Goal: Task Accomplishment & Management: Manage account settings

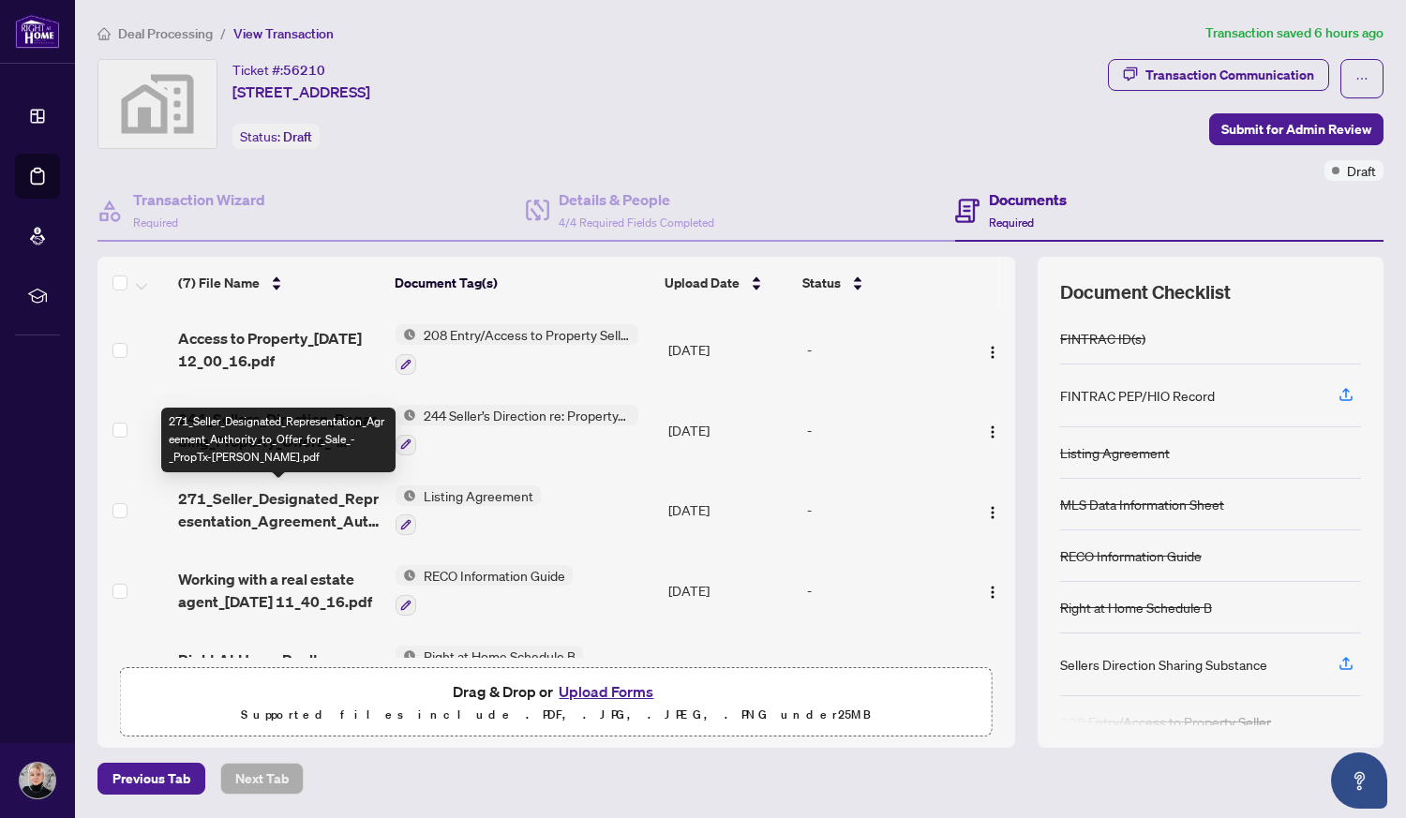
click at [292, 502] on span "271_Seller_Designated_Representation_Agreement_Authority_to_Offer_for_Sale_-_Pr…" at bounding box center [279, 509] width 202 height 45
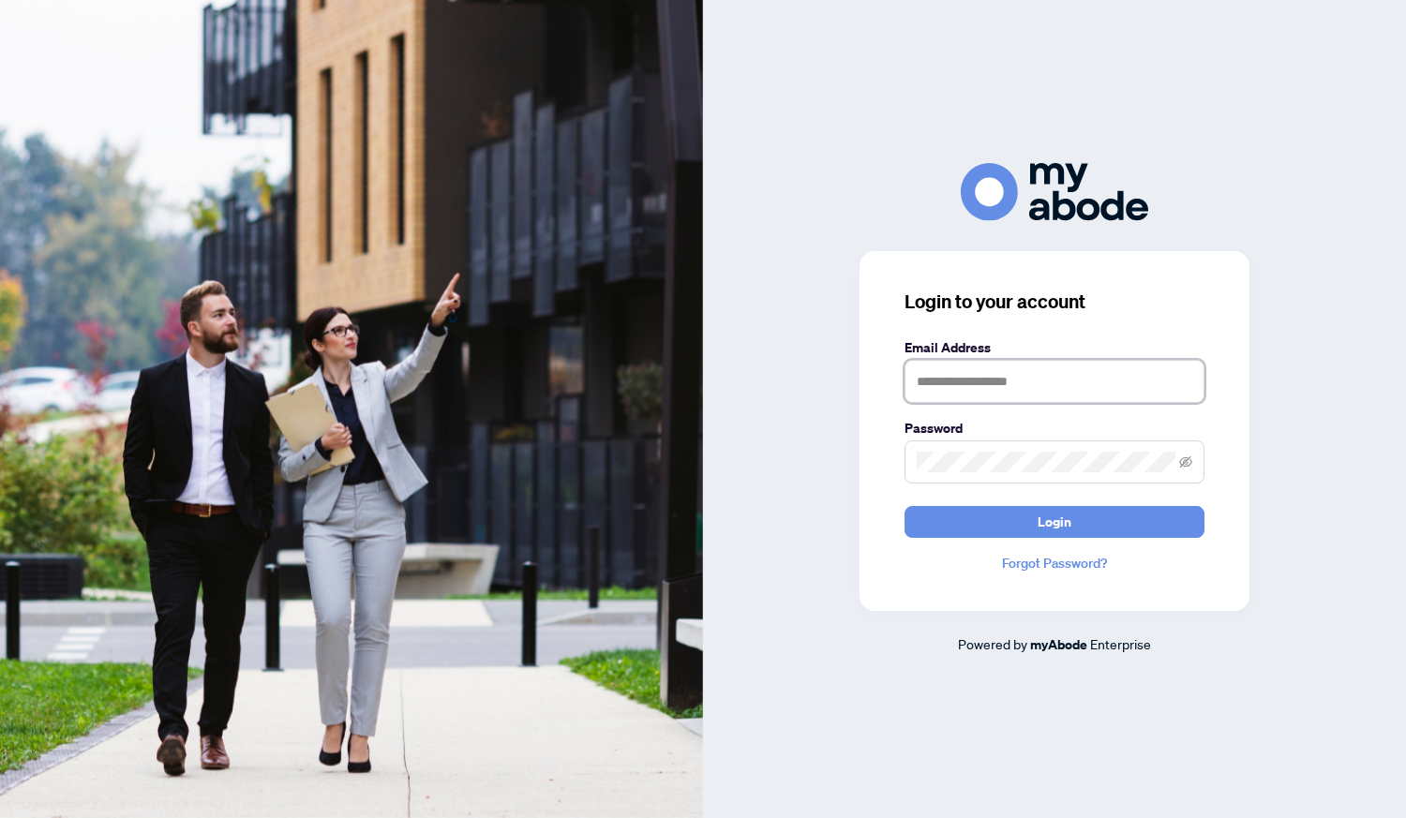
click at [1020, 378] on input "text" at bounding box center [1054, 381] width 300 height 43
type input "**********"
click at [904, 506] on button "Login" at bounding box center [1054, 522] width 300 height 32
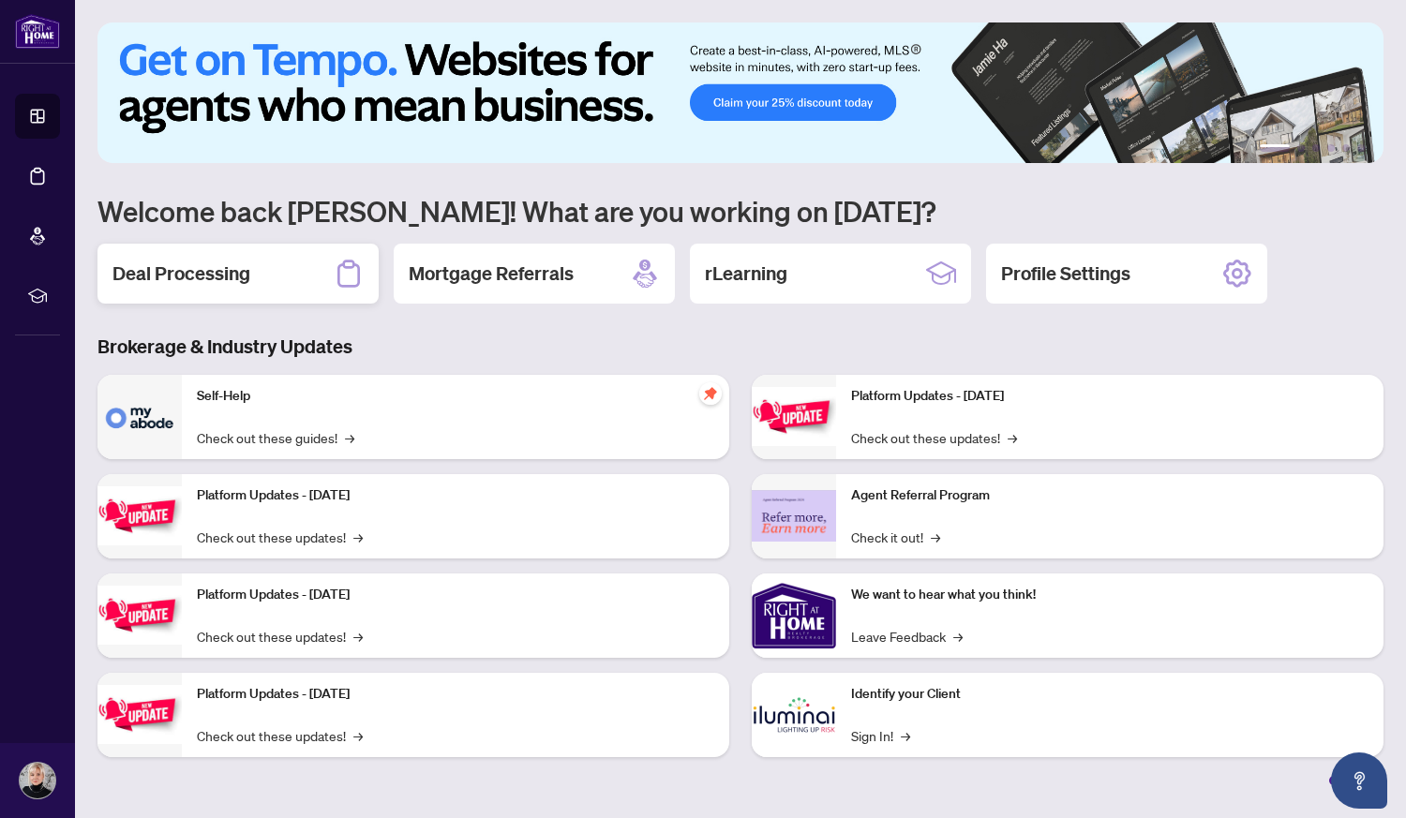
click at [254, 281] on div "Deal Processing" at bounding box center [237, 274] width 281 height 60
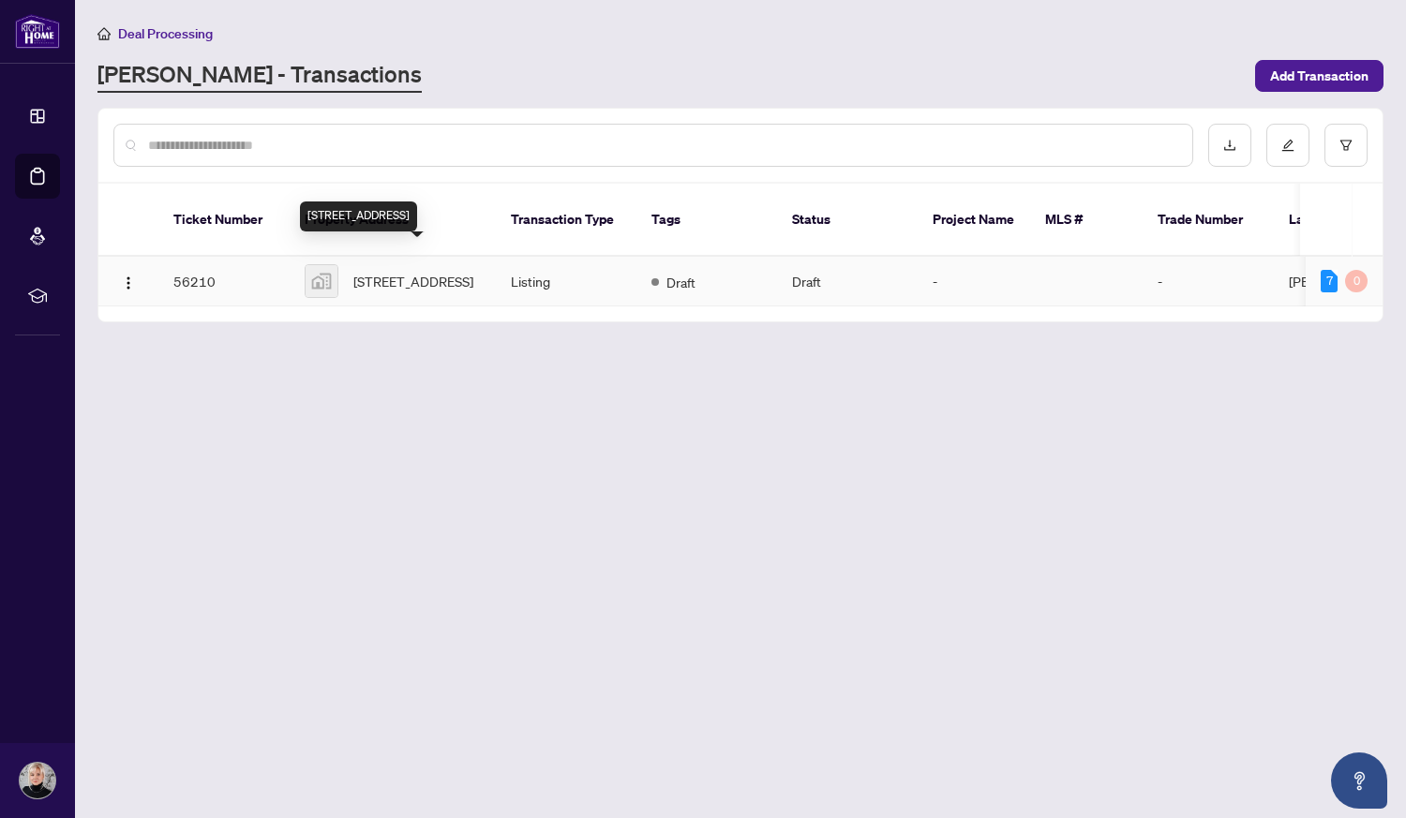
click at [400, 276] on span "[STREET_ADDRESS]" at bounding box center [413, 281] width 120 height 21
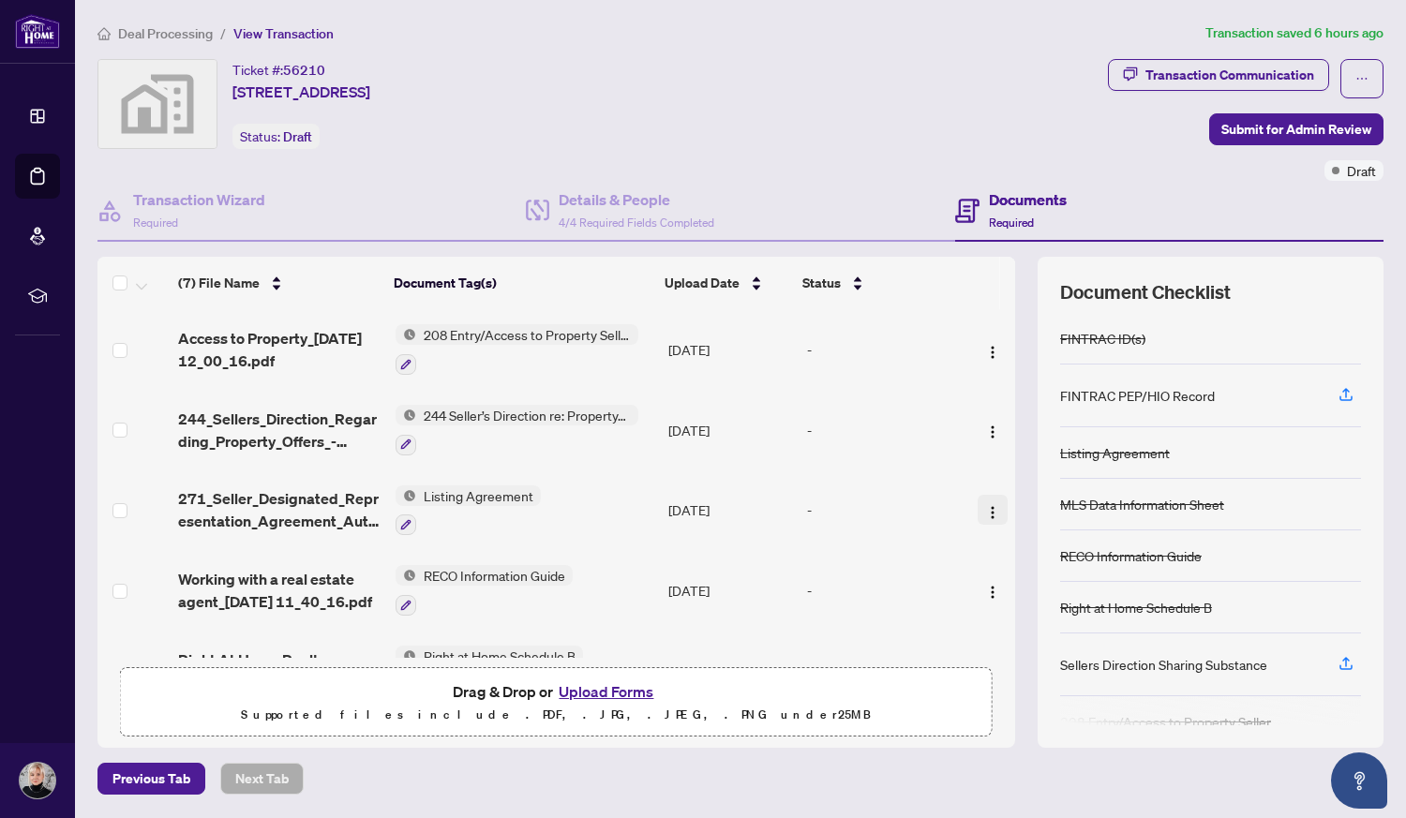
click at [985, 507] on img "button" at bounding box center [992, 512] width 15 height 15
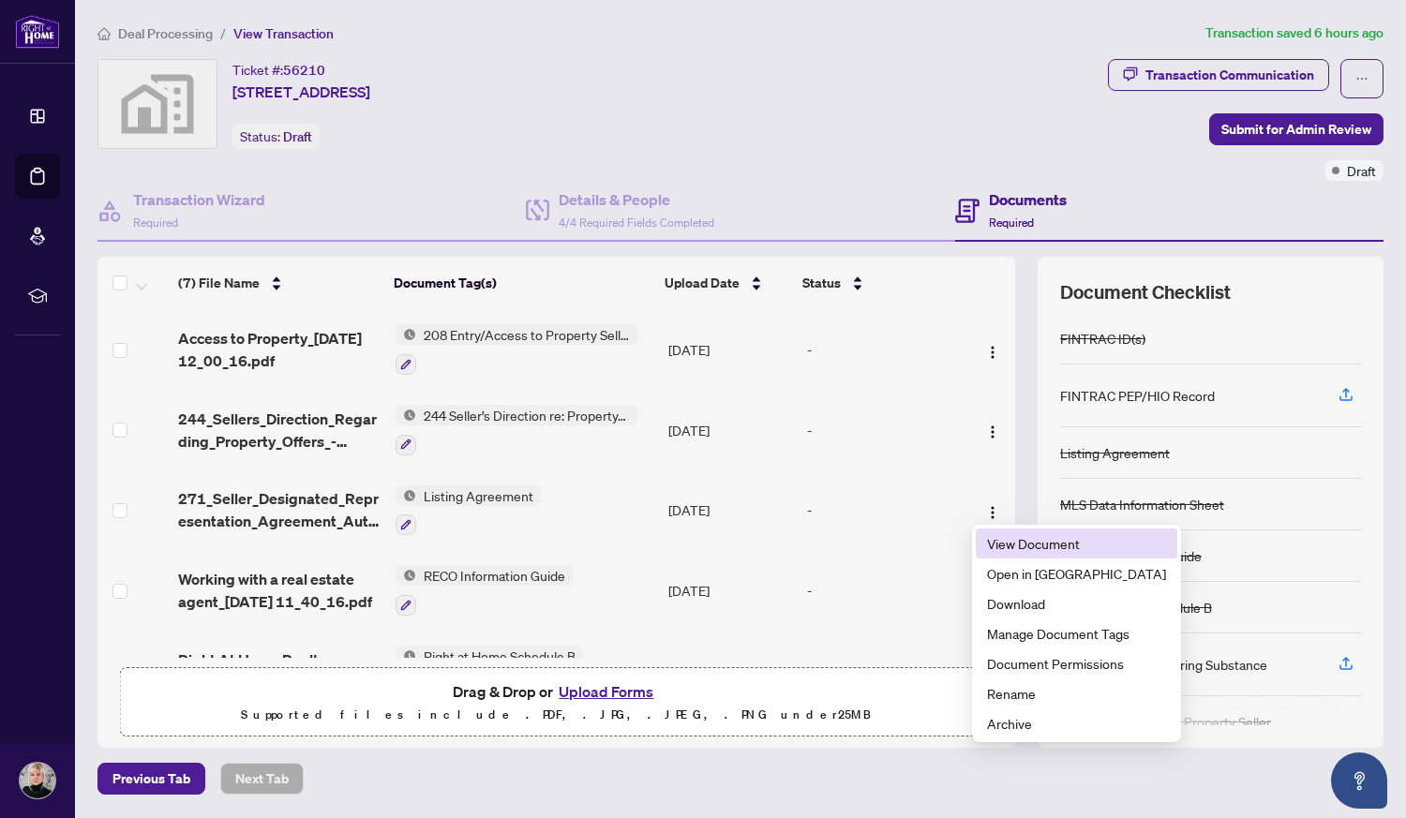
click at [1040, 538] on span "View Document" at bounding box center [1076, 543] width 179 height 21
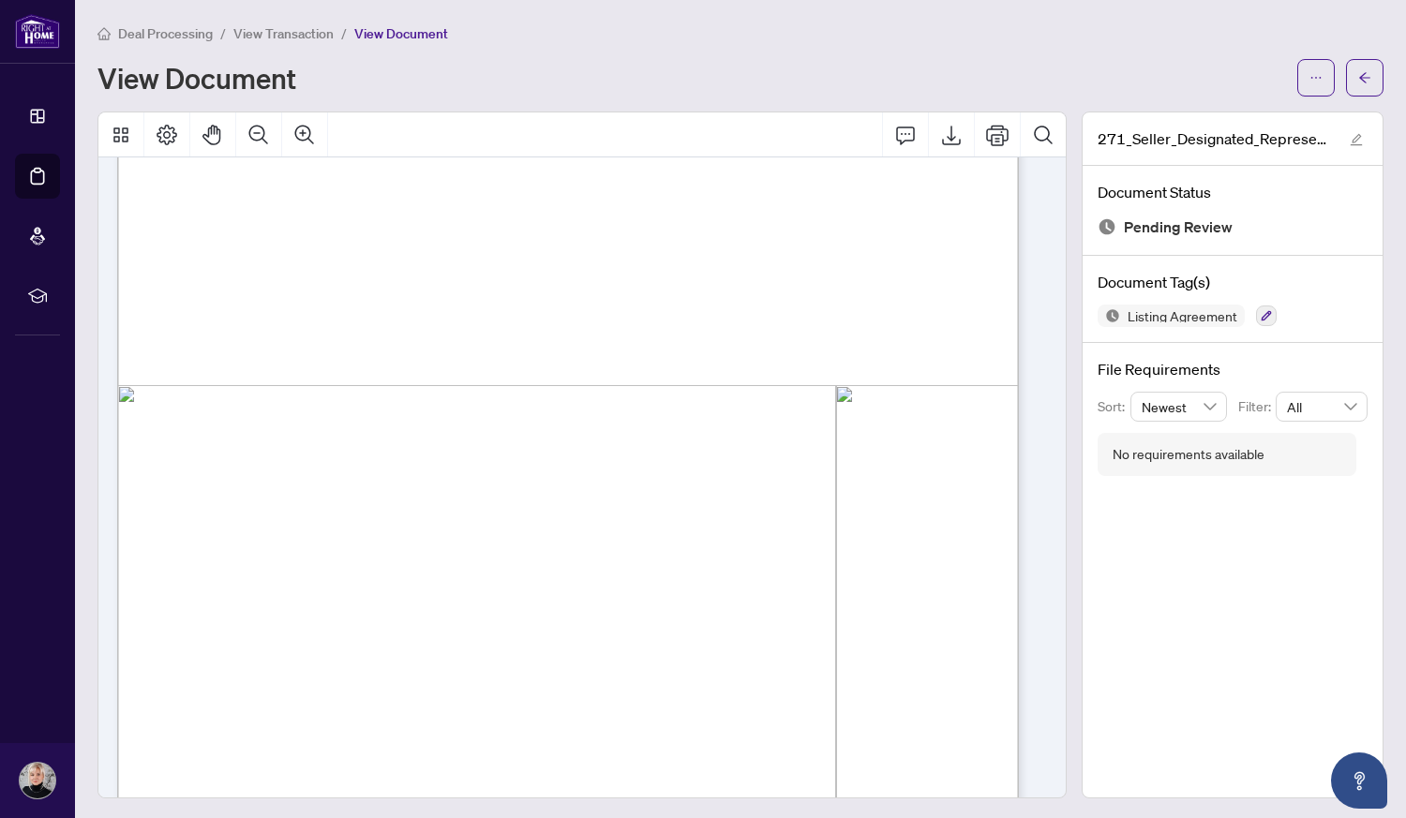
scroll to position [375, 0]
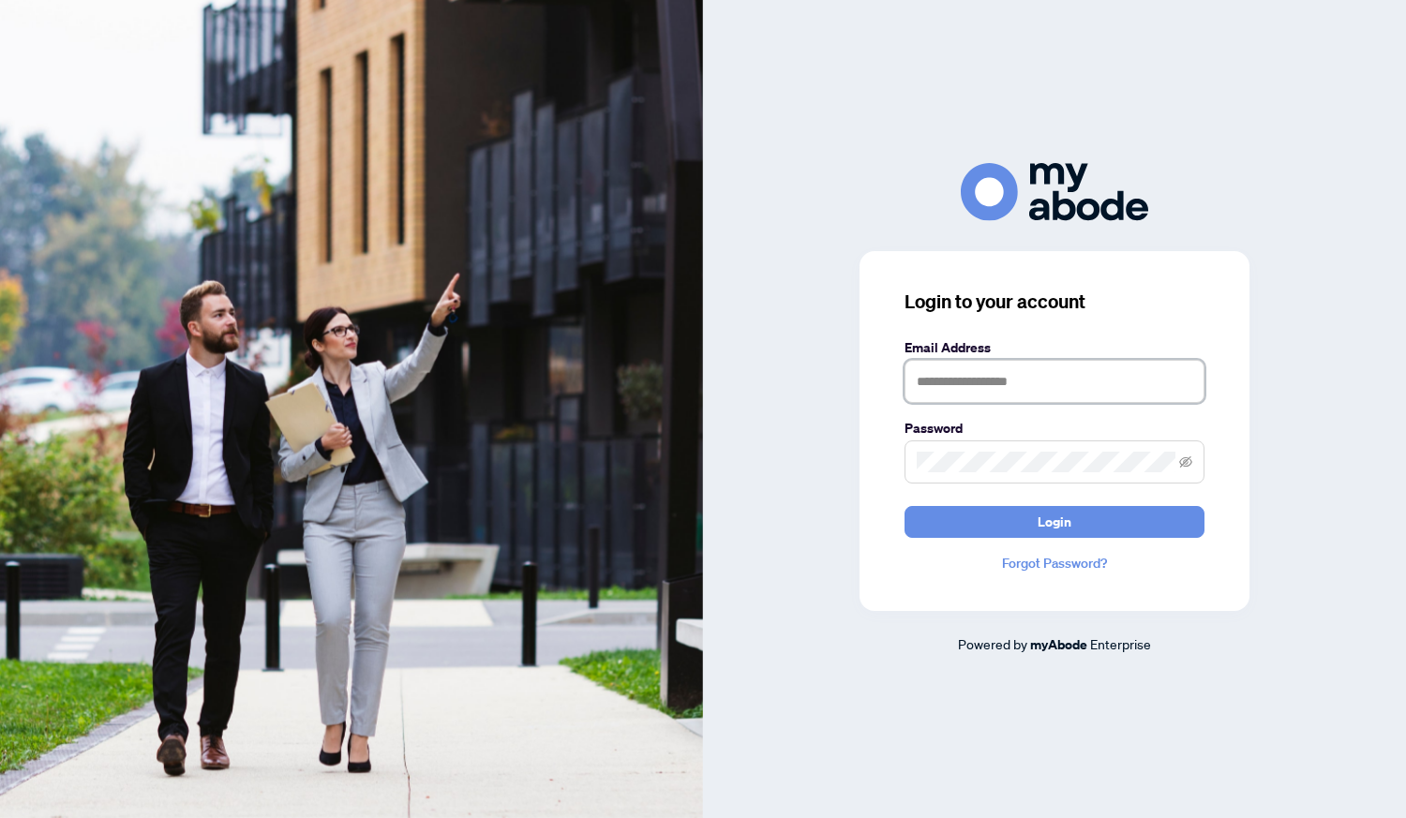
click at [1022, 389] on input "text" at bounding box center [1054, 381] width 300 height 43
type input "**********"
click at [1064, 524] on span "Login" at bounding box center [1054, 522] width 34 height 30
click at [820, 464] on div "**********" at bounding box center [1054, 408] width 703 height 491
click at [1055, 527] on span "Login" at bounding box center [1054, 522] width 34 height 30
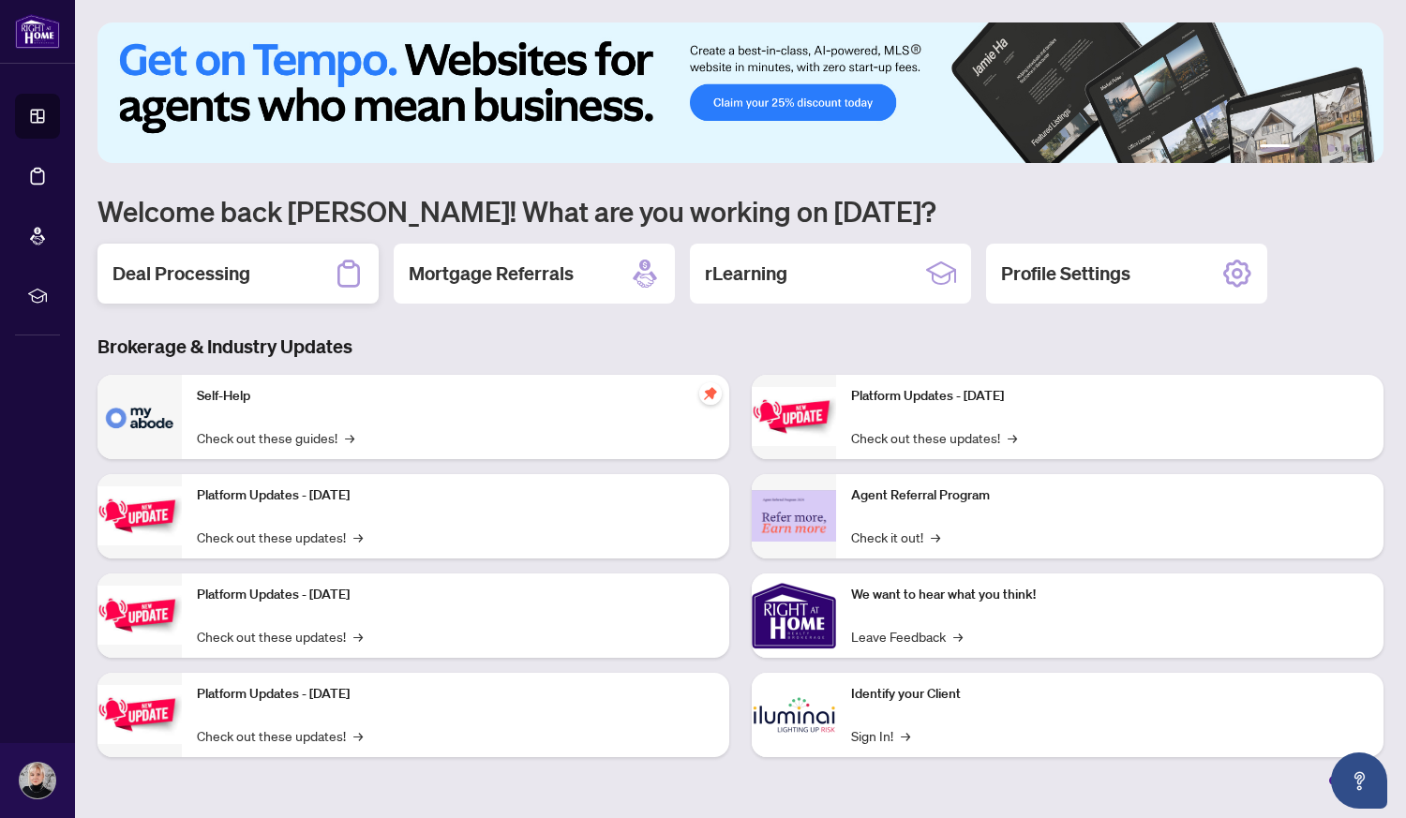
click at [245, 280] on h2 "Deal Processing" at bounding box center [181, 273] width 138 height 26
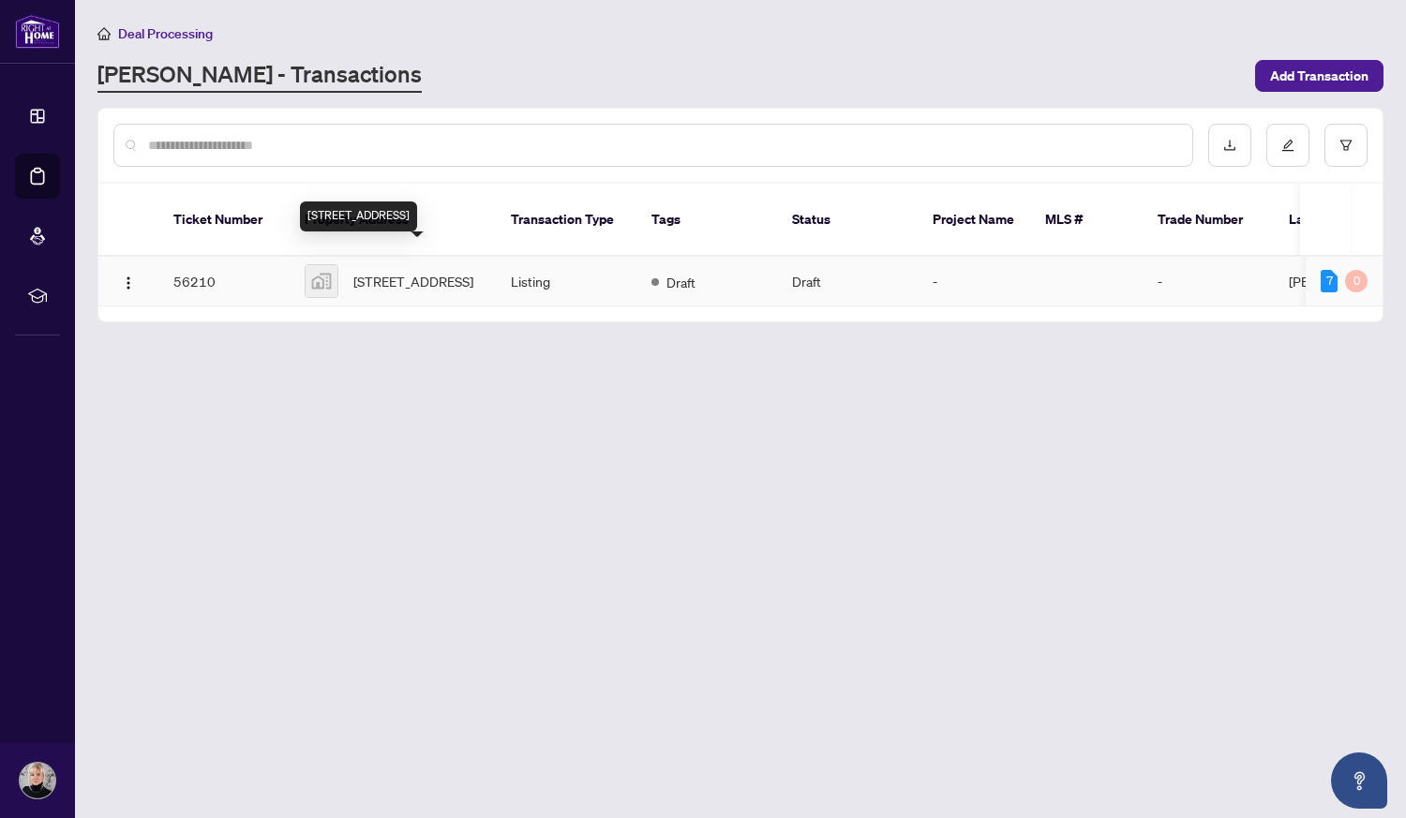
click at [430, 272] on span "[STREET_ADDRESS]" at bounding box center [413, 281] width 120 height 21
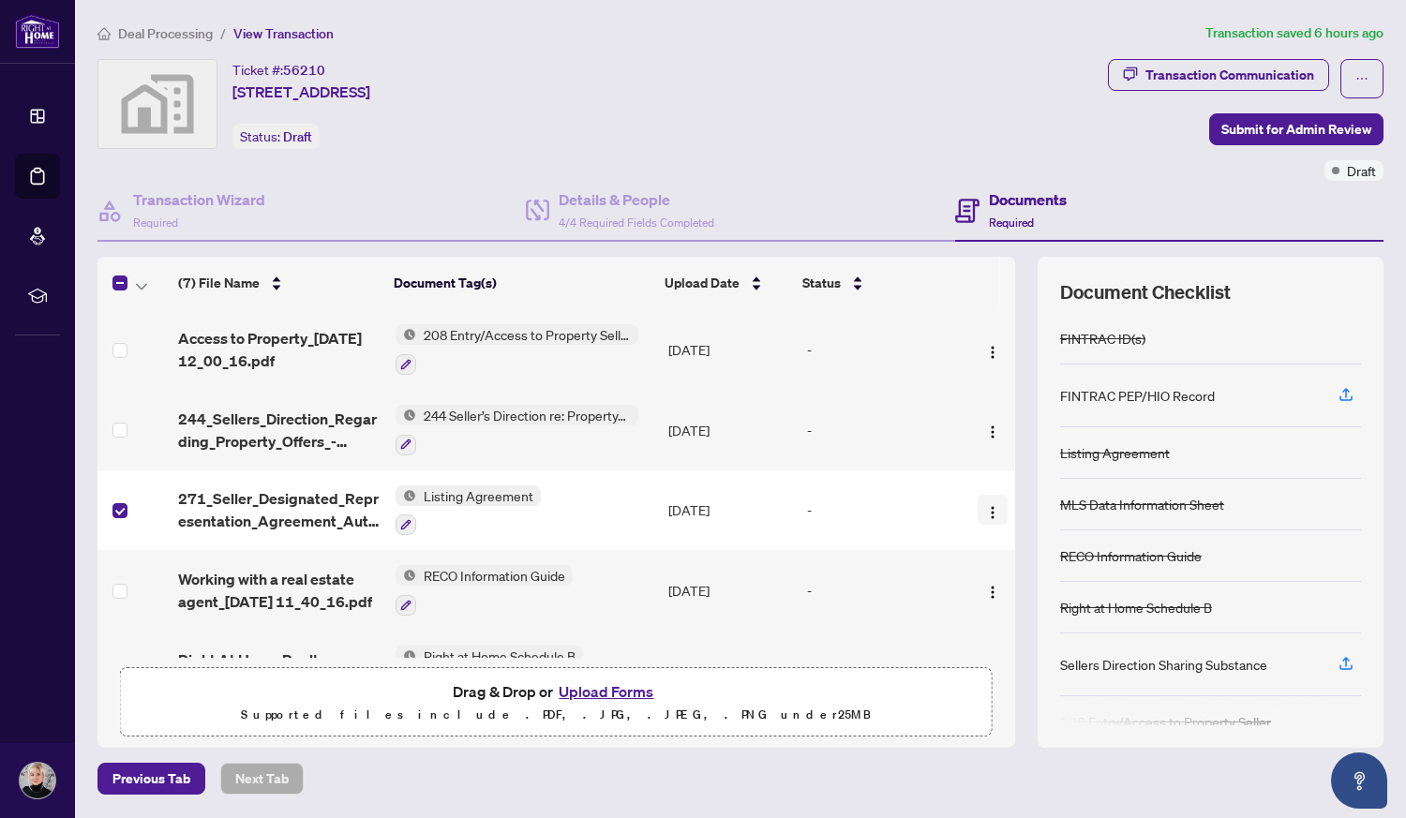
click at [991, 505] on img "button" at bounding box center [992, 512] width 15 height 15
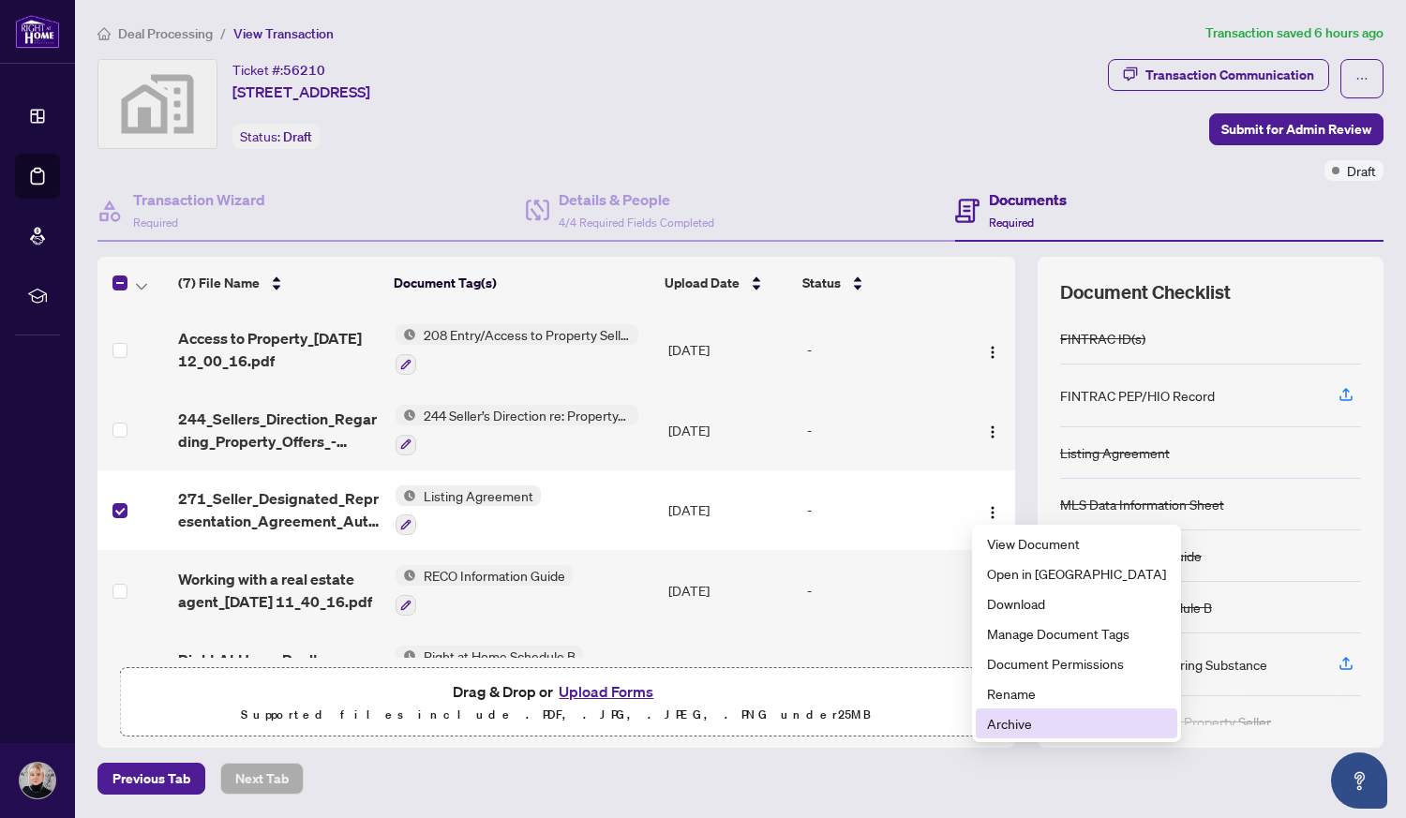
click at [1007, 719] on span "Archive" at bounding box center [1076, 723] width 179 height 21
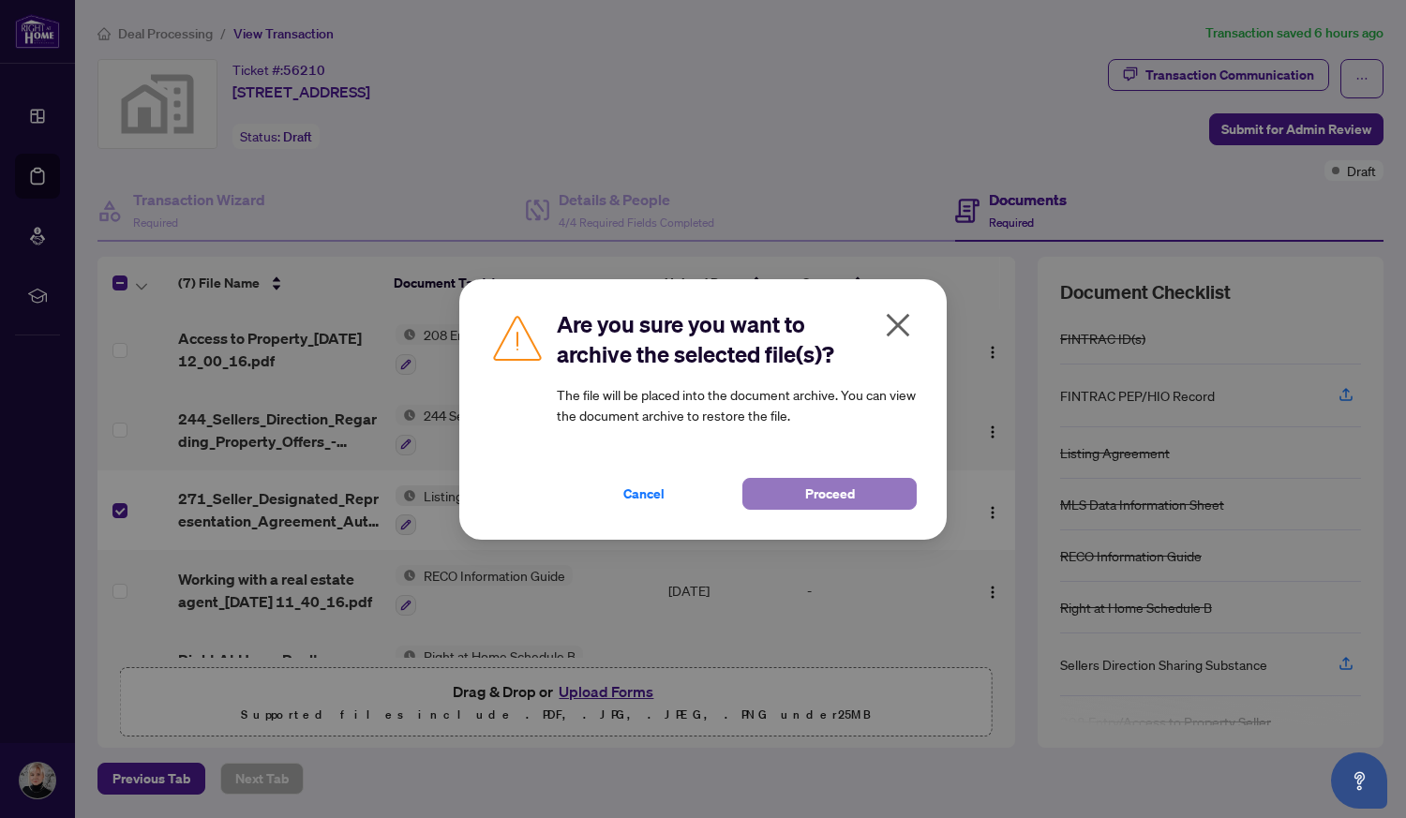
click at [826, 479] on span "Proceed" at bounding box center [830, 494] width 50 height 30
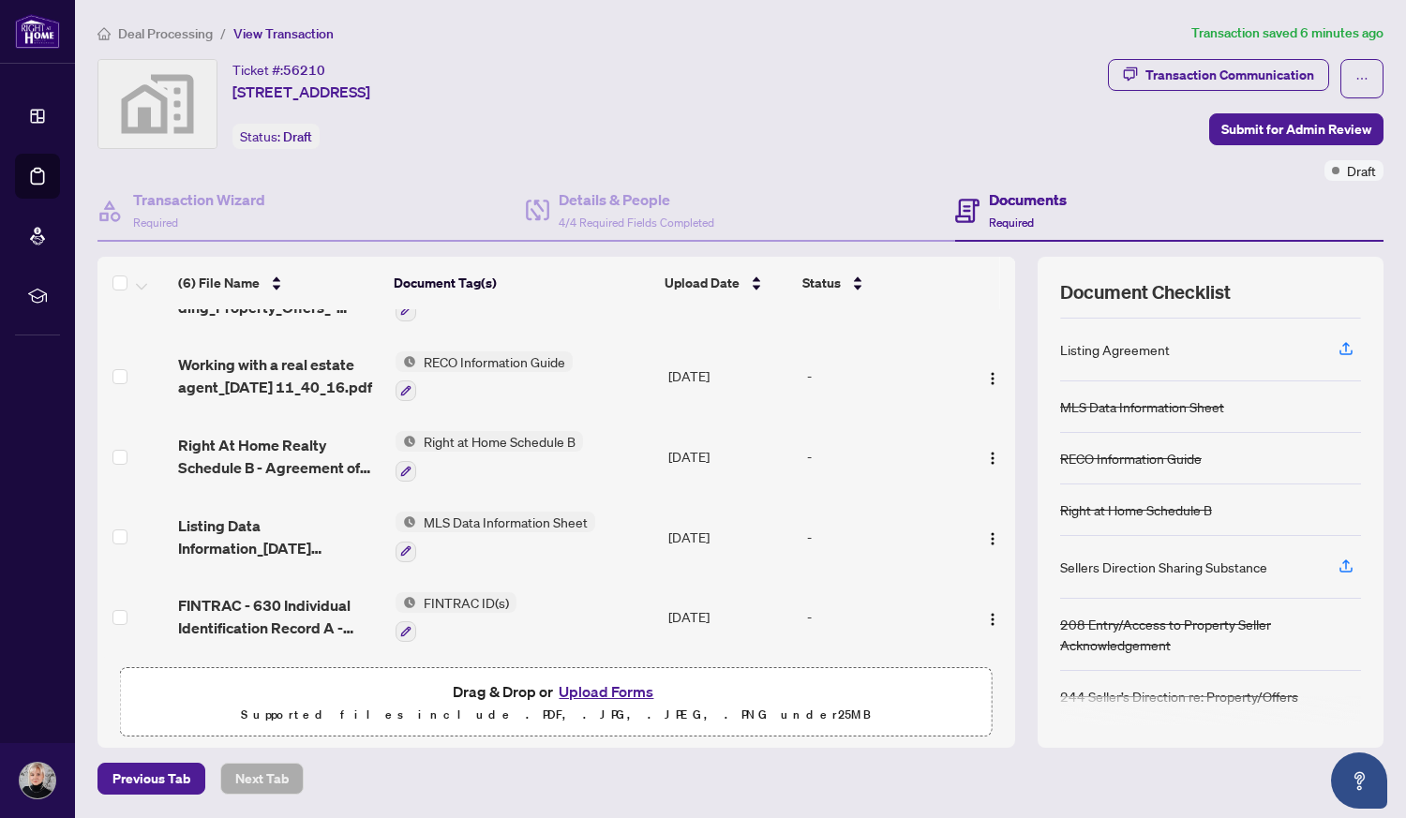
scroll to position [112, 0]
